Goal: Task Accomplishment & Management: Manage account settings

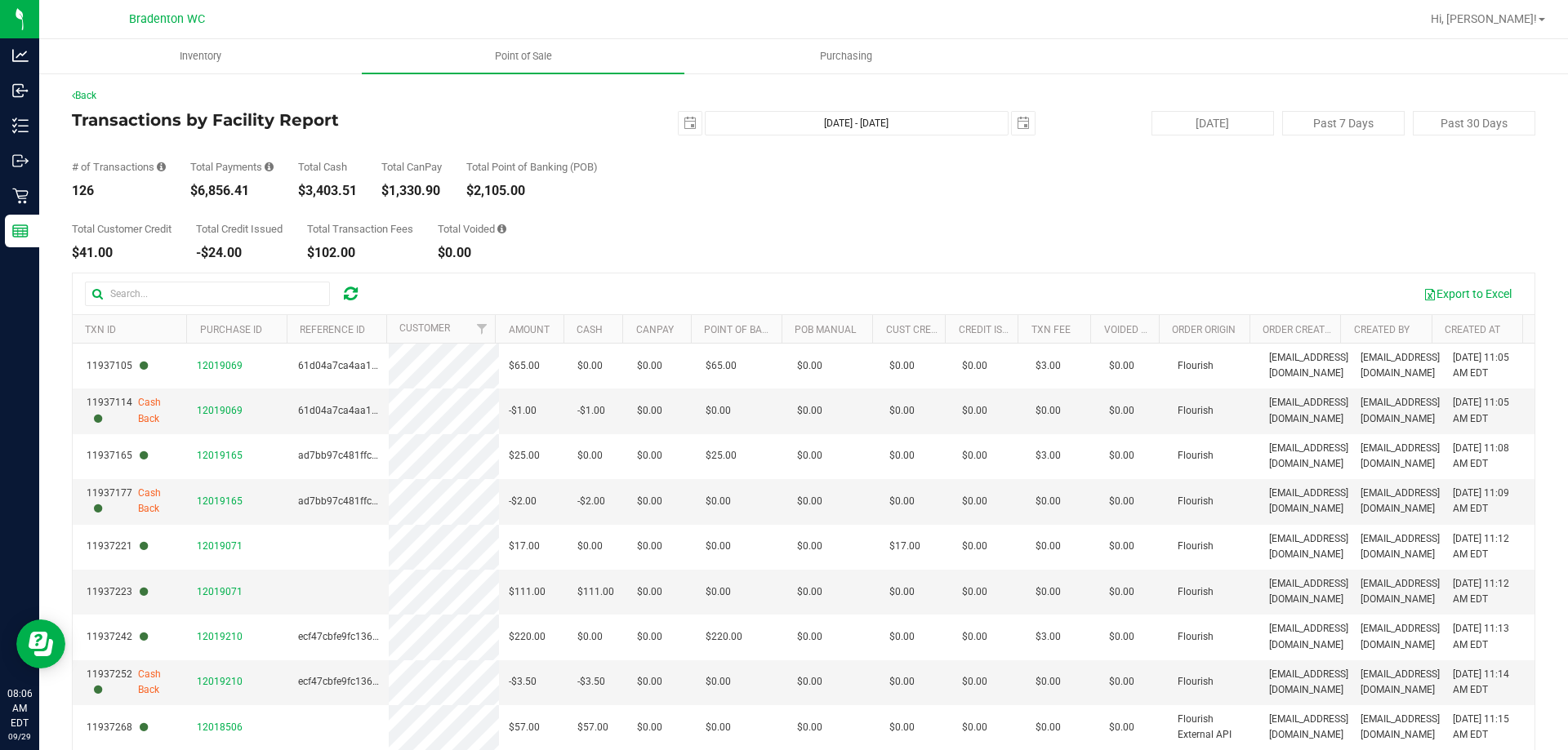
scroll to position [122, 0]
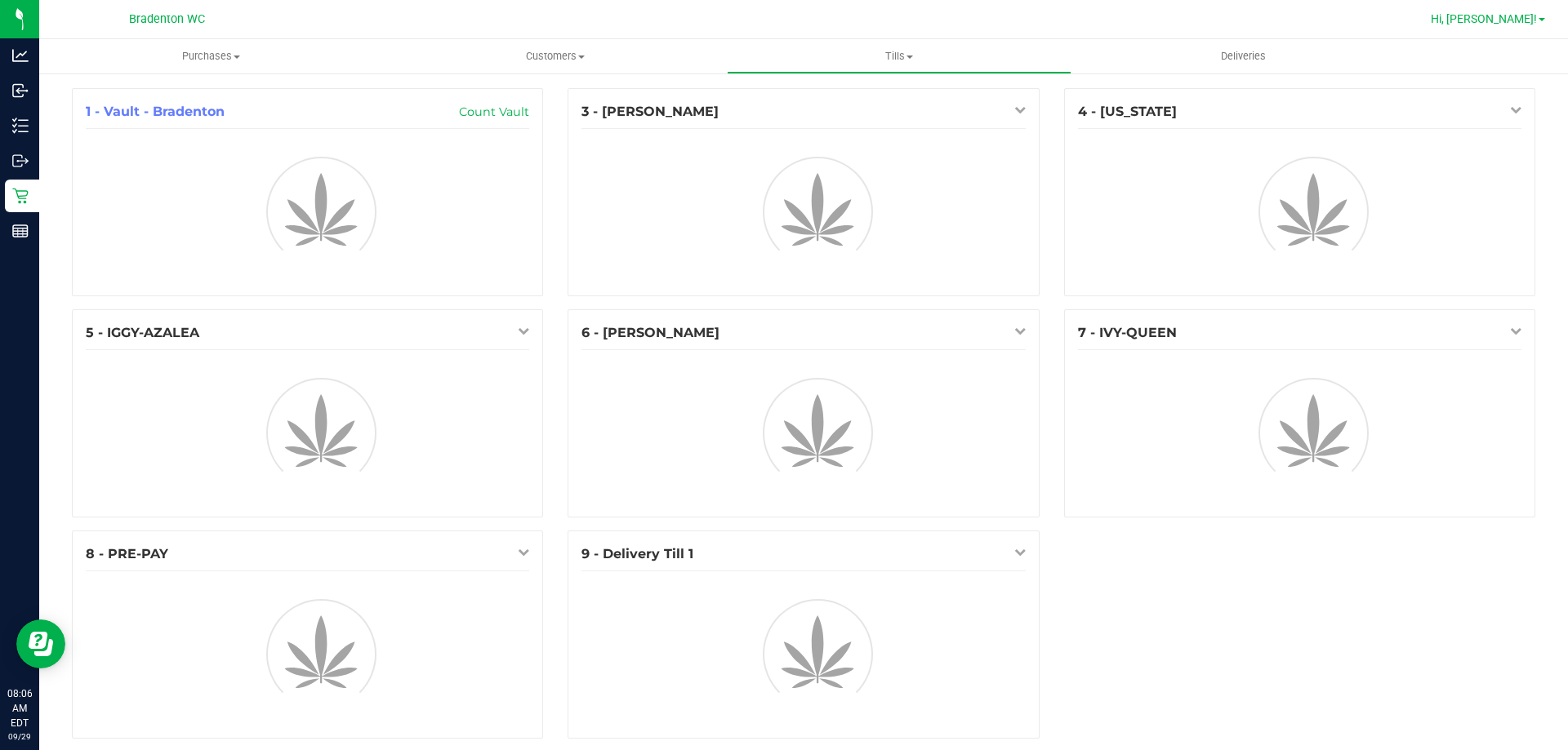
click at [1495, 15] on span "Hi, [PERSON_NAME]!" at bounding box center [1483, 19] width 106 height 13
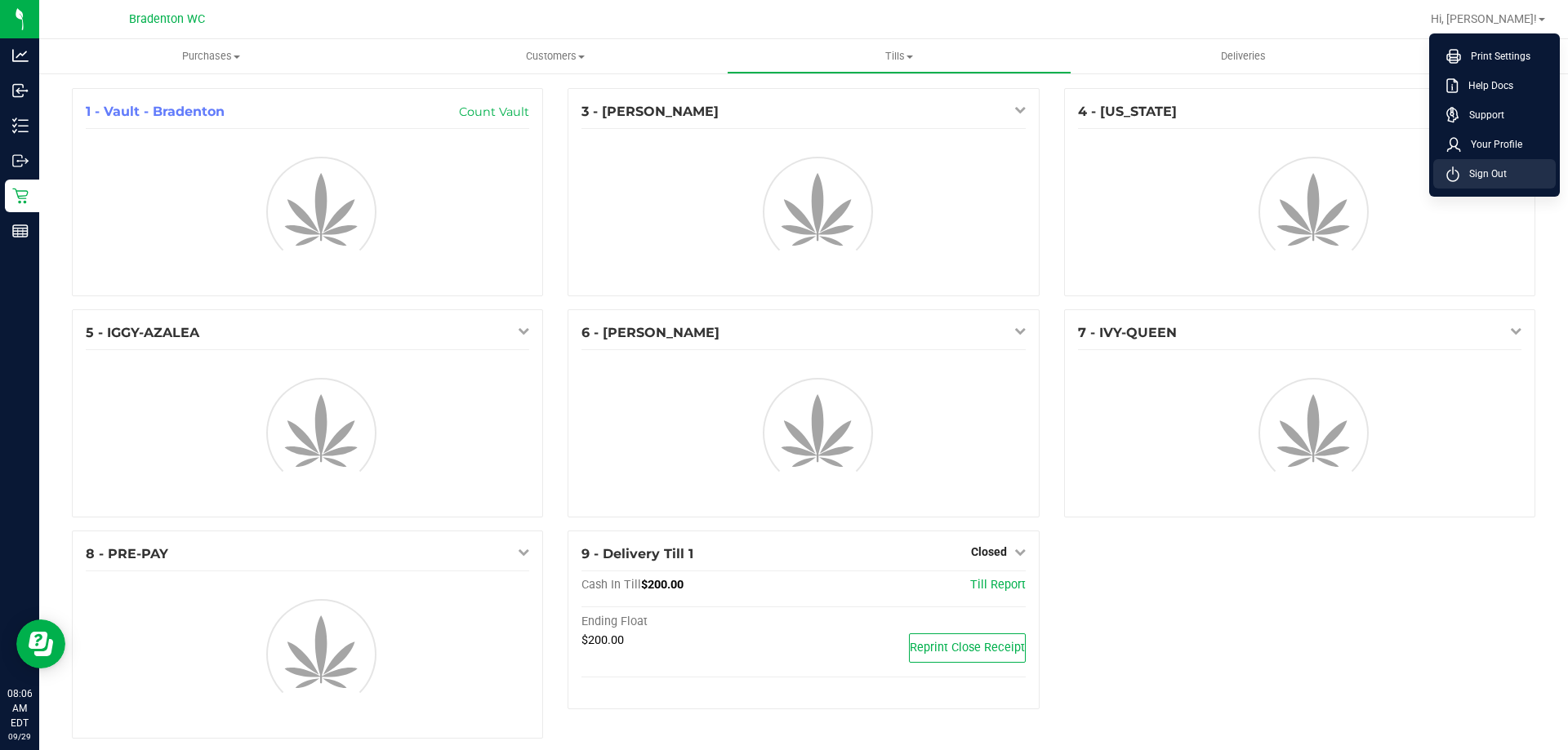
click at [1486, 172] on span "Sign Out" at bounding box center [1482, 173] width 47 height 16
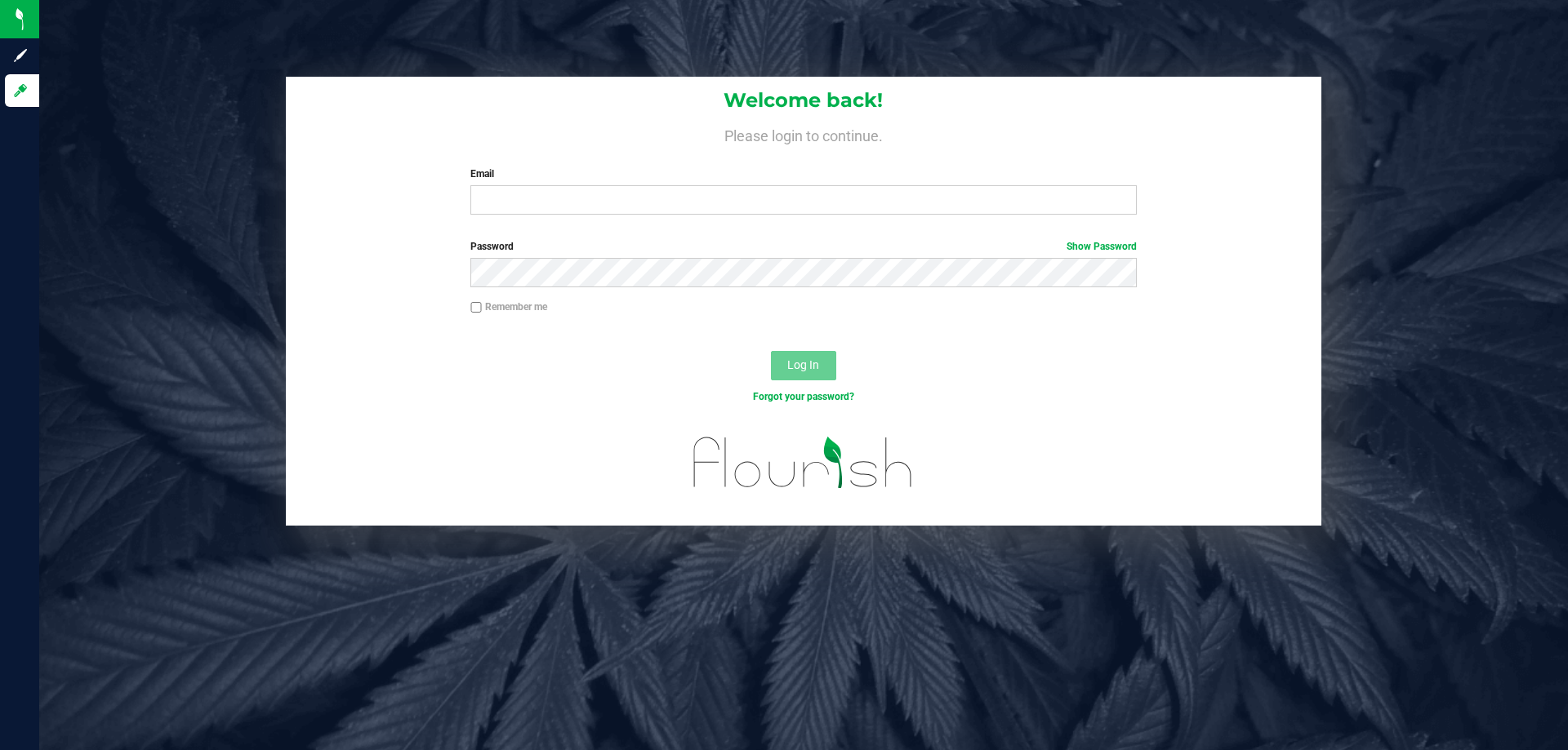
click at [885, 185] on div "Email Required Please format your email correctly." at bounding box center [803, 190] width 690 height 48
click at [885, 195] on input "Email" at bounding box center [802, 200] width 665 height 30
type input "[EMAIL_ADDRESS][DOMAIN_NAME]"
click at [771, 351] on button "Log In" at bounding box center [803, 365] width 65 height 30
